Goal: Task Accomplishment & Management: Manage account settings

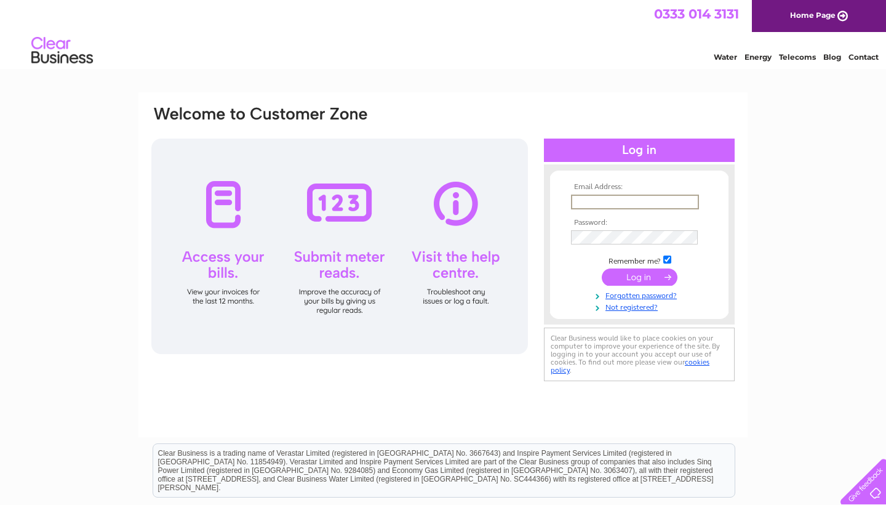
type input "richard@thelogshopsheffield.com"
click at [640, 276] on input "submit" at bounding box center [640, 276] width 76 height 17
click at [633, 283] on td at bounding box center [639, 276] width 143 height 23
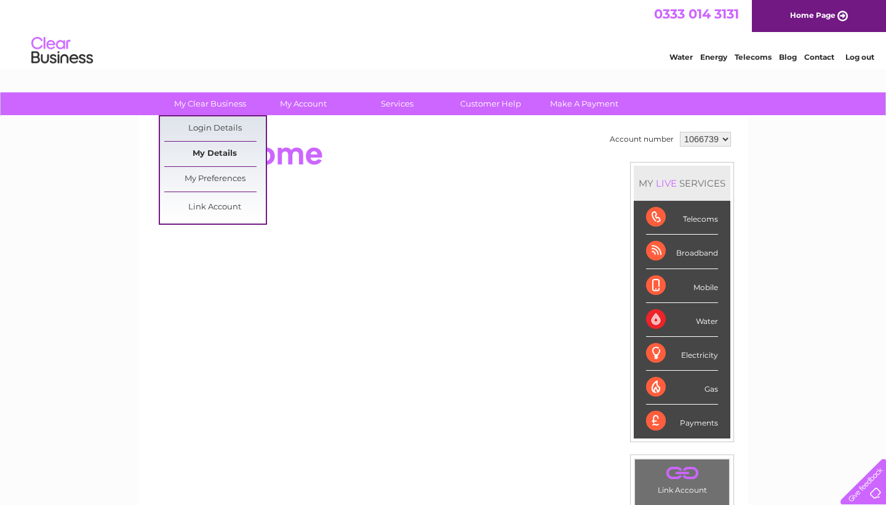
click at [227, 151] on link "My Details" at bounding box center [215, 154] width 102 height 25
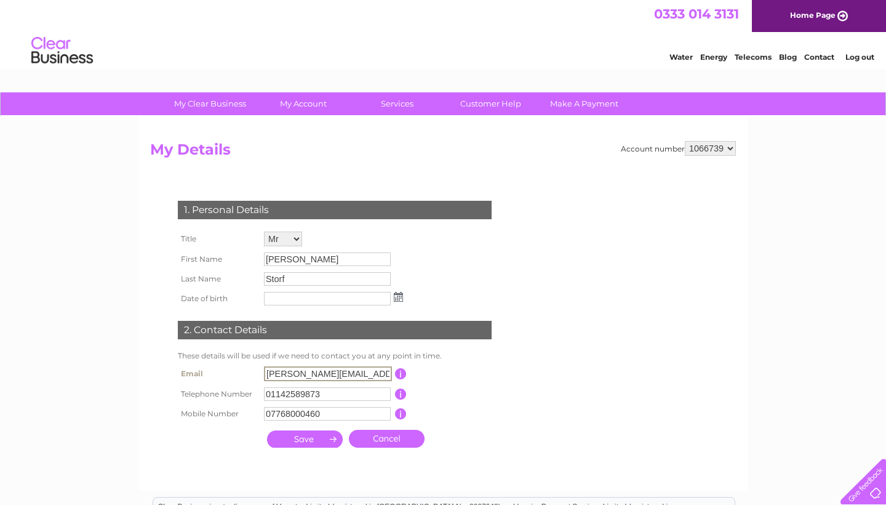
drag, startPoint x: 377, startPoint y: 375, endPoint x: 217, endPoint y: 370, distance: 159.5
type input "[PERSON_NAME][EMAIL_ADDRESS][DOMAIN_NAME]"
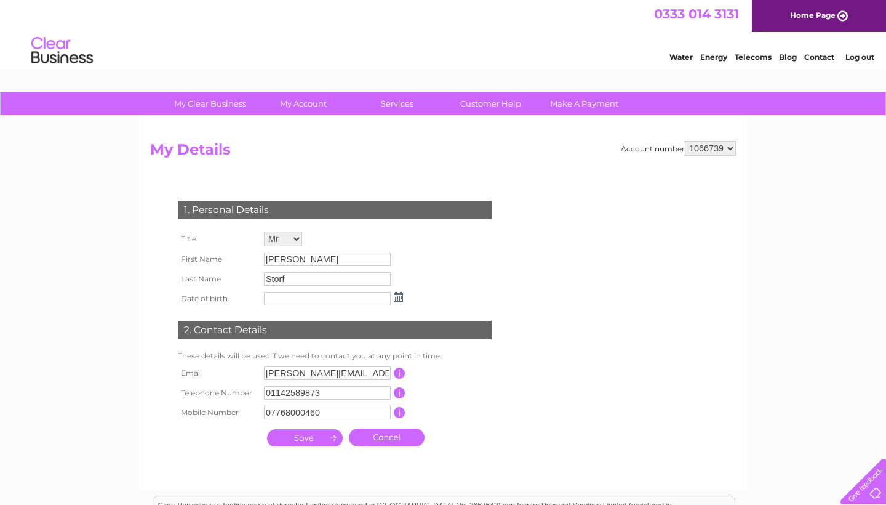
click at [496, 441] on div "1. Personal Details Title Mr Mrs Ms Miss Dr Rev Prof Other First Name [PERSON_N…" at bounding box center [337, 320] width 374 height 264
click at [399, 371] on input "button" at bounding box center [400, 372] width 12 height 11
click at [444, 430] on div "1. Personal Details Title Mr Mrs Ms Miss Dr Rev Prof Other First Name Richard L…" at bounding box center [337, 320] width 374 height 264
click at [323, 439] on input "submit" at bounding box center [305, 437] width 76 height 17
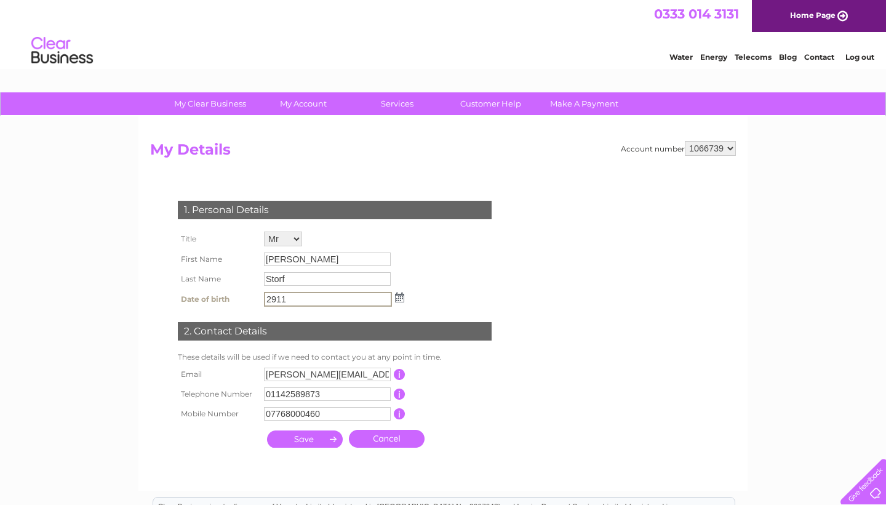
click at [399, 296] on img at bounding box center [399, 297] width 9 height 10
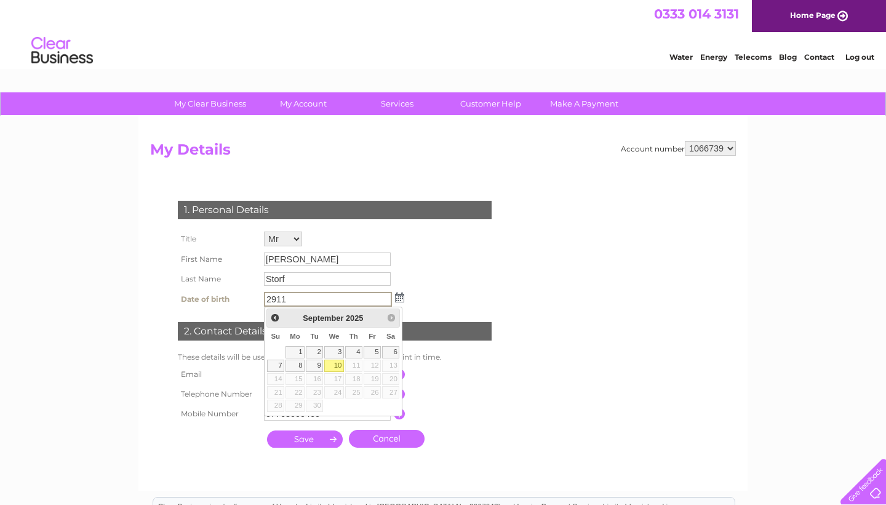
click at [345, 318] on div "September 2025" at bounding box center [333, 318] width 97 height 14
click at [355, 318] on span "2025" at bounding box center [354, 317] width 17 height 9
click at [275, 316] on span "Prev" at bounding box center [275, 318] width 10 height 10
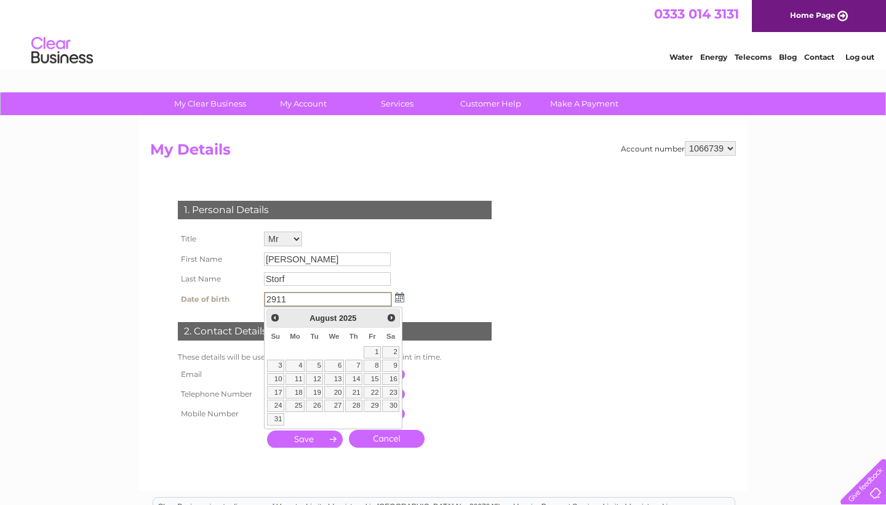
click at [275, 316] on span "Prev" at bounding box center [275, 318] width 10 height 10
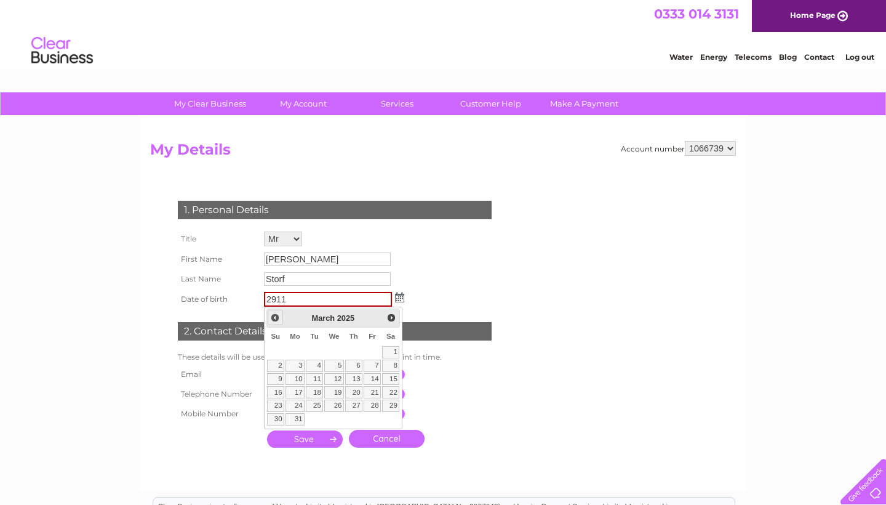
click at [275, 316] on span "Prev" at bounding box center [275, 318] width 10 height 10
click at [355, 319] on span "2024" at bounding box center [353, 317] width 17 height 9
click at [340, 303] on input "2911" at bounding box center [328, 299] width 128 height 15
click at [339, 353] on link "4" at bounding box center [334, 352] width 20 height 12
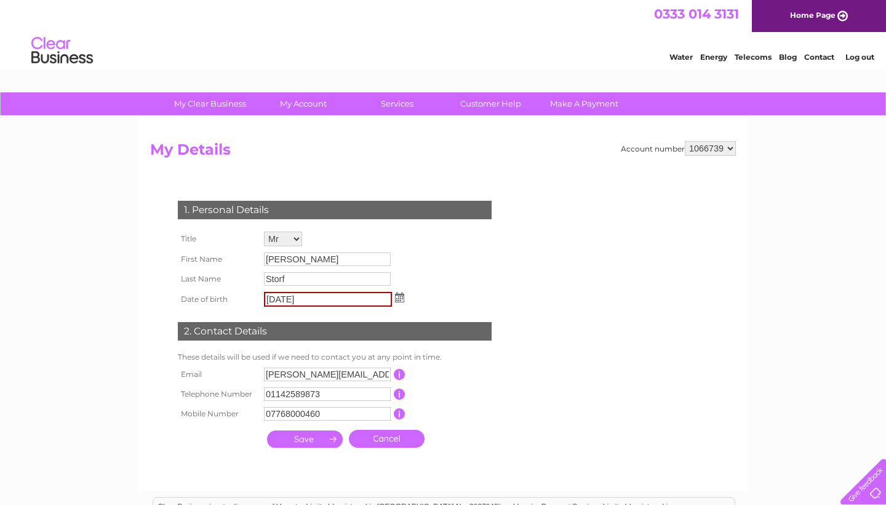
click at [325, 297] on input "04/12/2024" at bounding box center [328, 299] width 128 height 15
click at [289, 299] on input "04/12/1969" at bounding box center [328, 299] width 128 height 15
click at [276, 297] on input "04/11/1969" at bounding box center [328, 299] width 128 height 15
type input "29/11/1969"
click at [495, 377] on td "This should be a valid email address" at bounding box center [455, 374] width 98 height 20
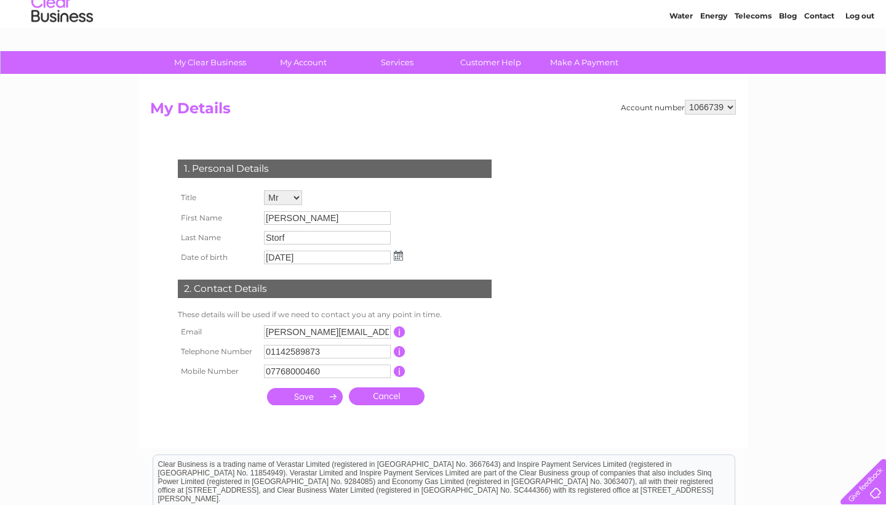
scroll to position [92, 0]
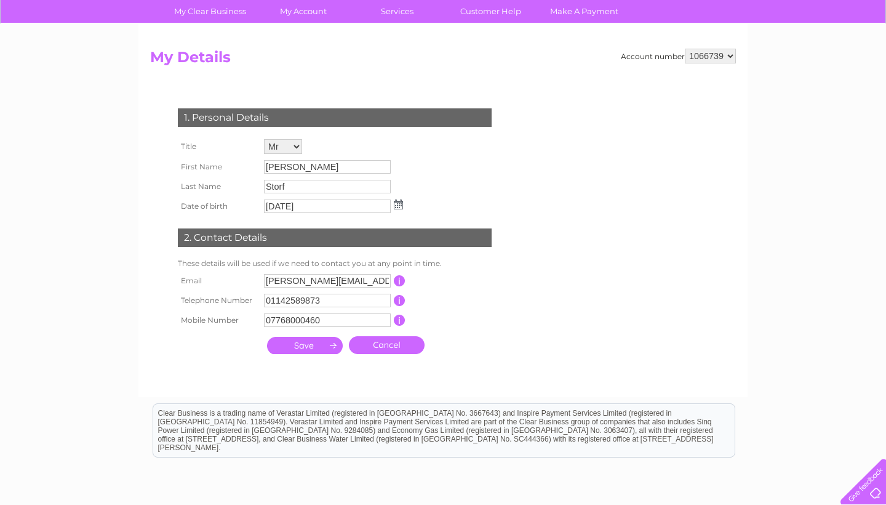
click at [322, 351] on input "submit" at bounding box center [305, 345] width 76 height 17
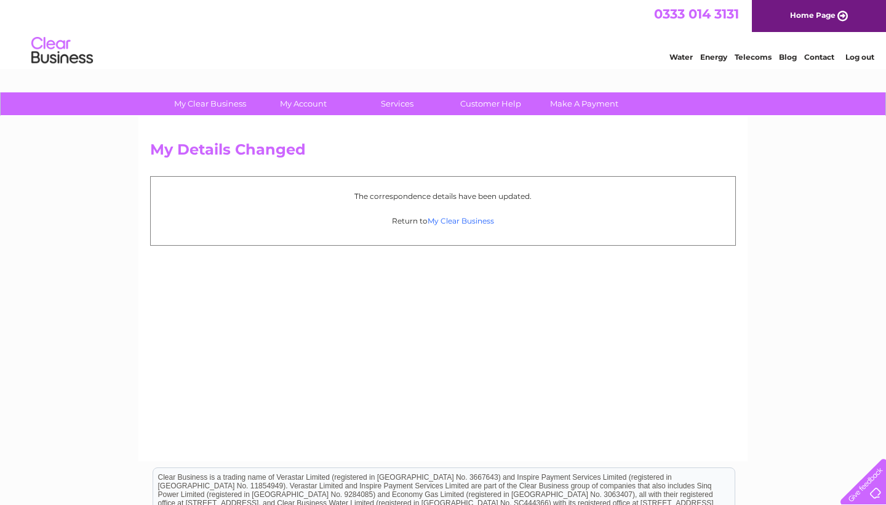
click at [459, 222] on link "My Clear Business" at bounding box center [461, 220] width 66 height 9
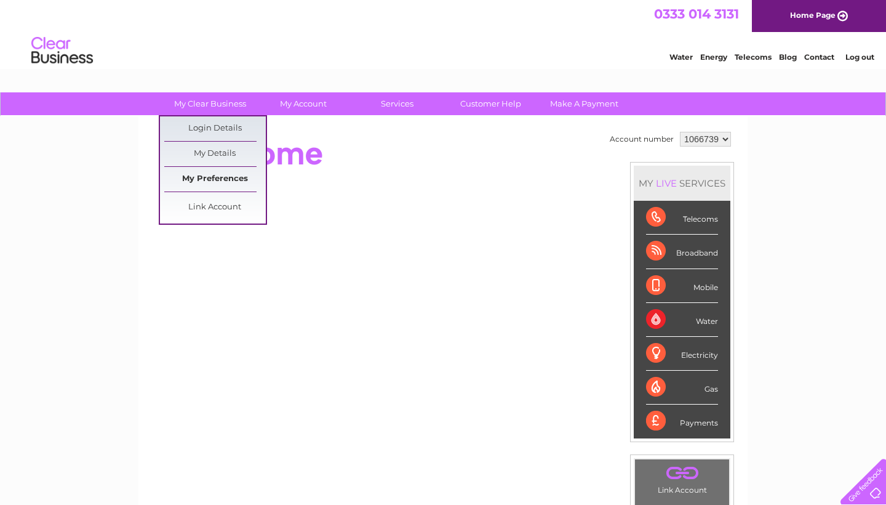
click at [215, 178] on link "My Preferences" at bounding box center [215, 179] width 102 height 25
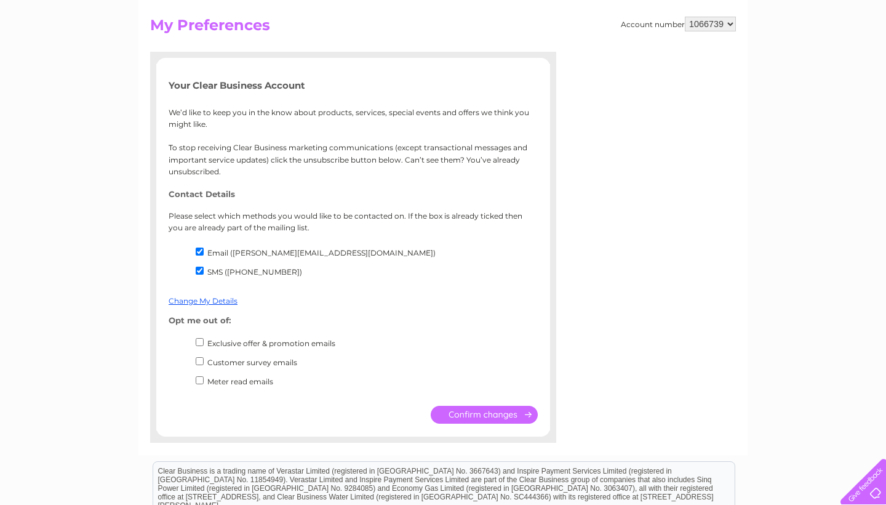
scroll to position [163, 0]
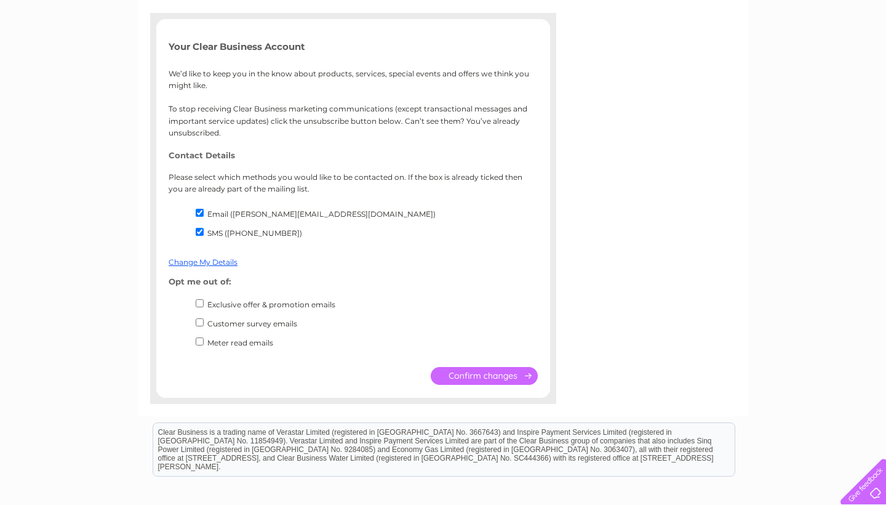
click at [617, 358] on form "Account number 1066739 My Preferences Your Clear Business Account We’d like to …" at bounding box center [443, 191] width 586 height 426
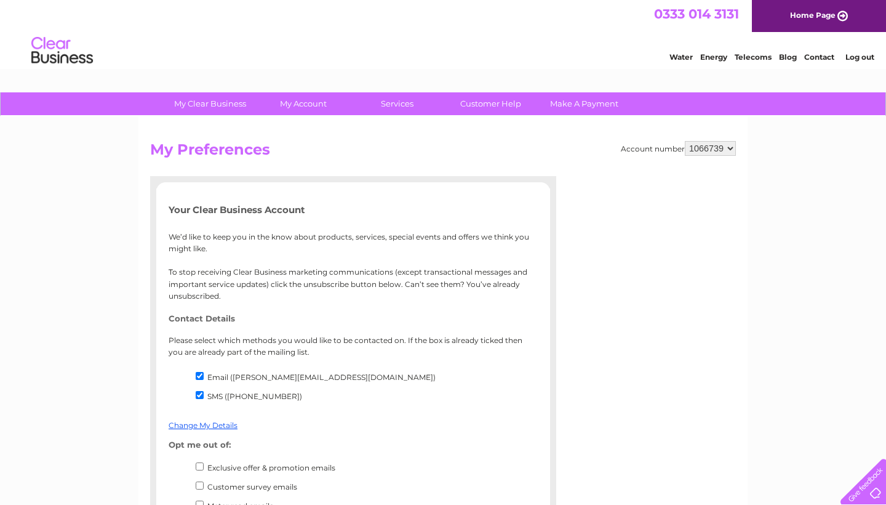
scroll to position [0, 0]
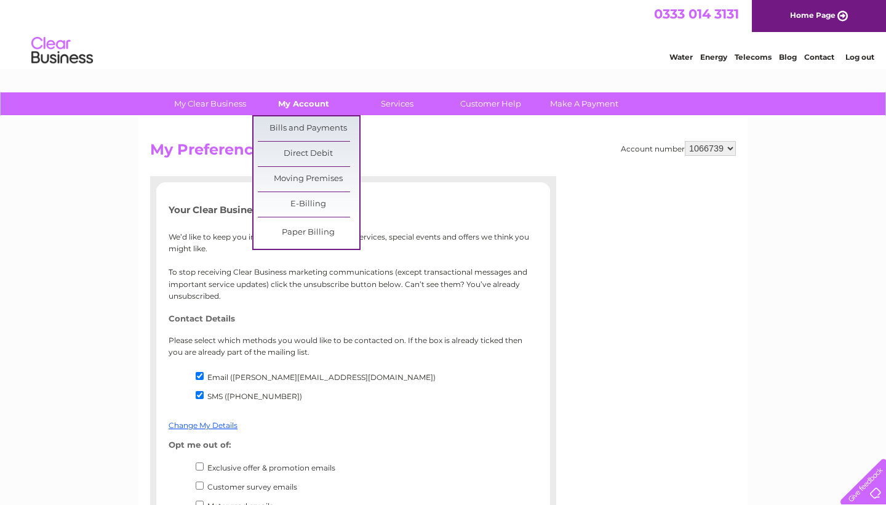
click at [300, 103] on link "My Account" at bounding box center [304, 103] width 102 height 23
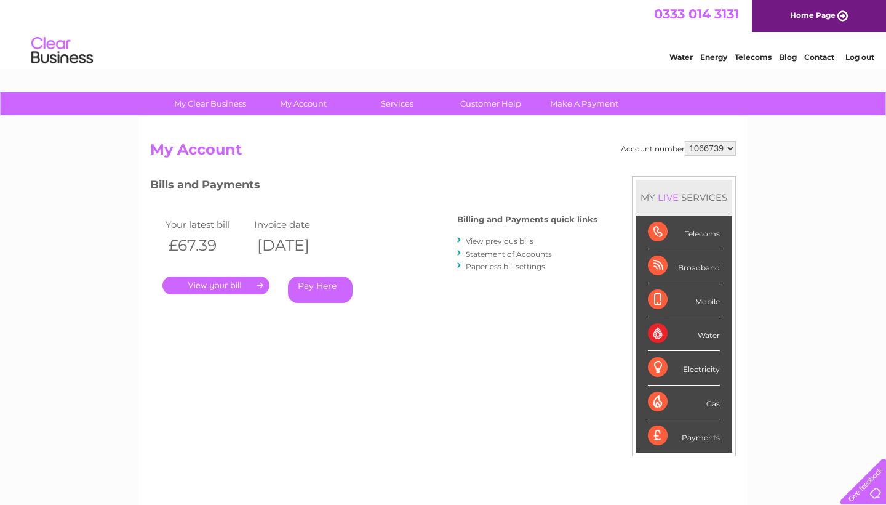
click at [214, 276] on link "." at bounding box center [215, 285] width 107 height 18
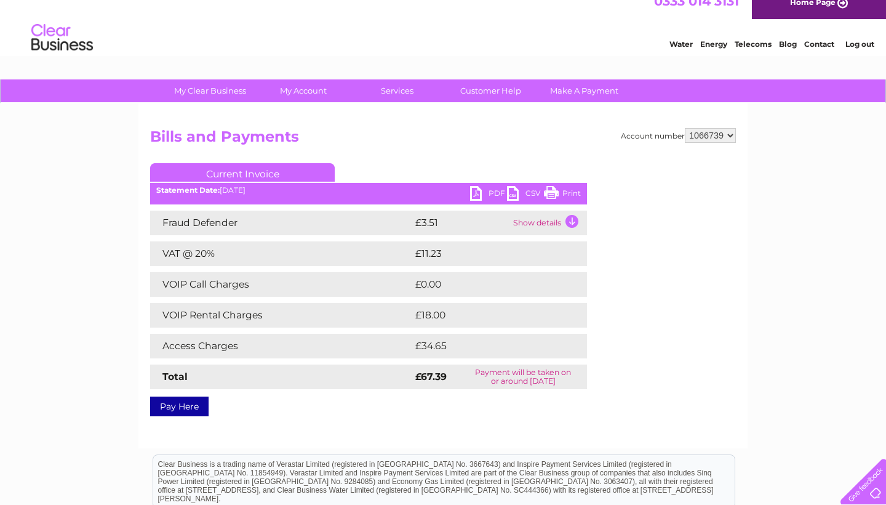
scroll to position [53, 0]
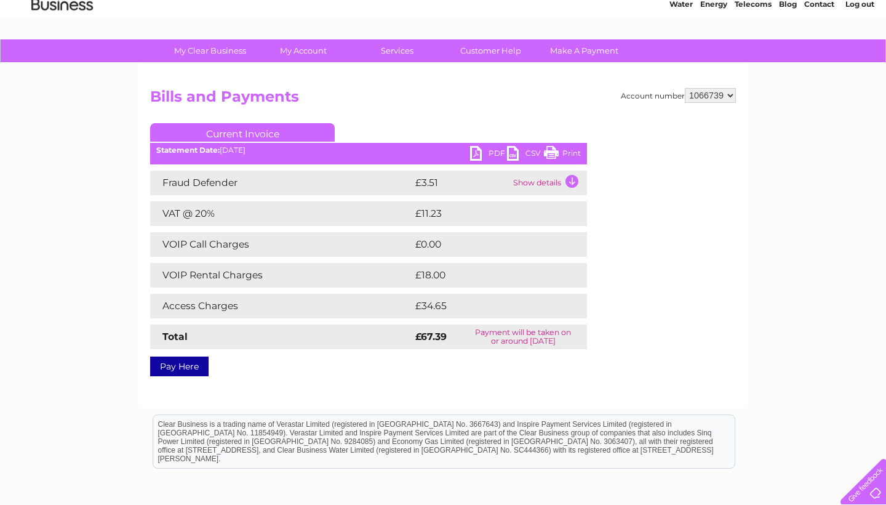
click at [228, 310] on td "Access Charges" at bounding box center [281, 306] width 262 height 25
click at [208, 278] on td "VOIP Rental Charges" at bounding box center [281, 275] width 262 height 25
